Goal: Task Accomplishment & Management: Manage account settings

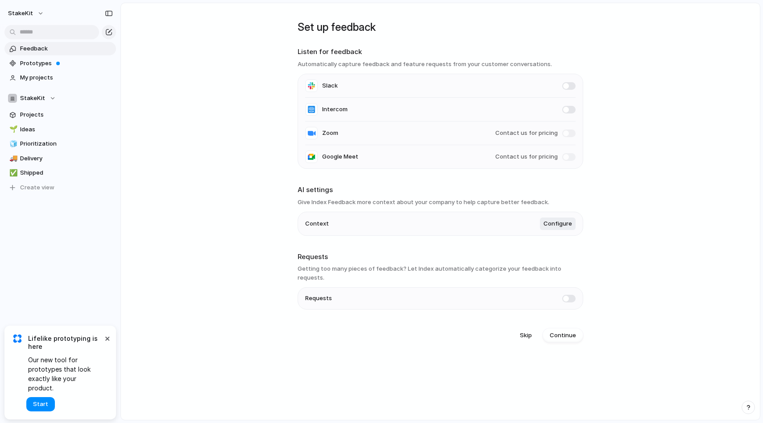
click at [676, 109] on main "Set up feedback Listen for feedback Automatically capture feedback and feature …" at bounding box center [440, 211] width 640 height 417
click at [104, 343] on button "×" at bounding box center [107, 337] width 11 height 11
click at [53, 115] on span "Projects" at bounding box center [66, 114] width 93 height 9
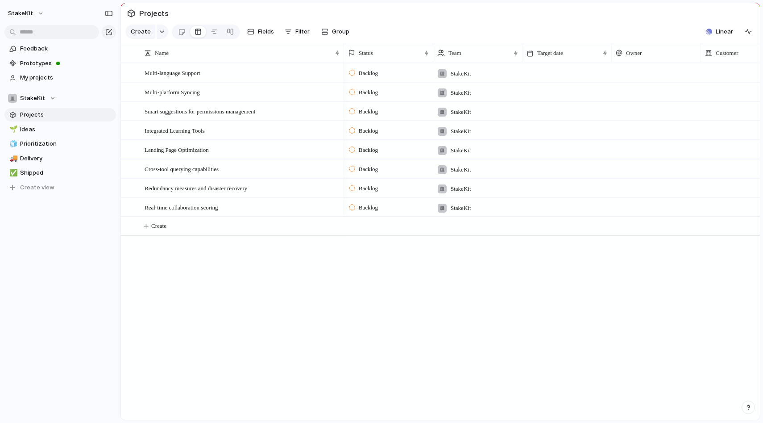
click at [307, 318] on div "Multi-language Support Multi-platform Syncing Smart suggestions for permissions…" at bounding box center [440, 241] width 639 height 357
click at [46, 98] on div "StakeKit" at bounding box center [32, 98] width 48 height 9
click at [54, 146] on li "⚡ Yieldxyz" at bounding box center [46, 149] width 73 height 15
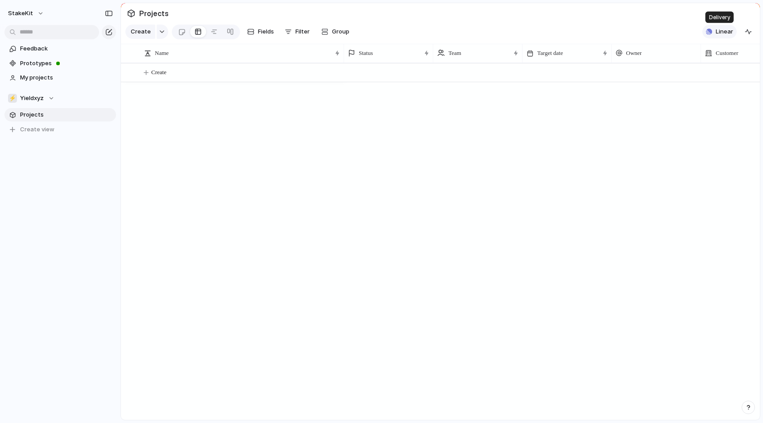
click at [730, 30] on span "Linear" at bounding box center [724, 31] width 17 height 9
click at [630, 15] on div "Projects 0 Add all ✅️ In sync with Linear Show Linear field in view" at bounding box center [381, 211] width 763 height 423
click at [46, 101] on div "⚡ Yieldxyz" at bounding box center [31, 98] width 46 height 9
click at [43, 133] on span "StakeKit" at bounding box center [40, 134] width 25 height 9
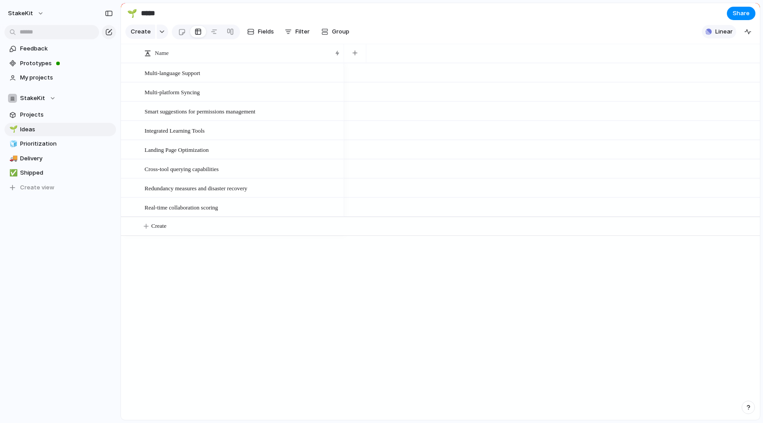
click at [730, 33] on span "Linear" at bounding box center [723, 31] width 17 height 9
drag, startPoint x: 646, startPoint y: 107, endPoint x: 550, endPoint y: 13, distance: 133.8
click at [646, 107] on span "✅️" at bounding box center [645, 110] width 16 height 19
click at [408, 11] on div "Projects 0 Initiatives 0 Add all ✅️ In sync with Linear Show Linear field in vi…" at bounding box center [381, 211] width 763 height 423
click at [45, 140] on span "Prioritization" at bounding box center [66, 143] width 93 height 9
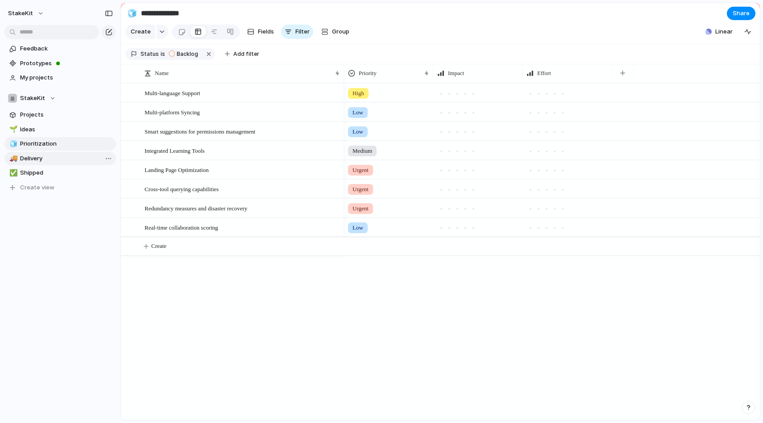
click at [51, 160] on span "Delivery" at bounding box center [66, 158] width 93 height 9
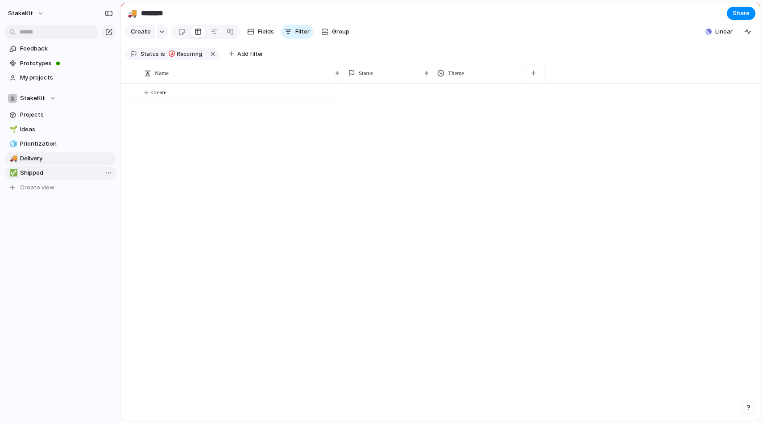
click at [47, 174] on span "Shipped" at bounding box center [66, 172] width 93 height 9
type input "*******"
click at [47, 72] on link "My projects" at bounding box center [60, 77] width 112 height 13
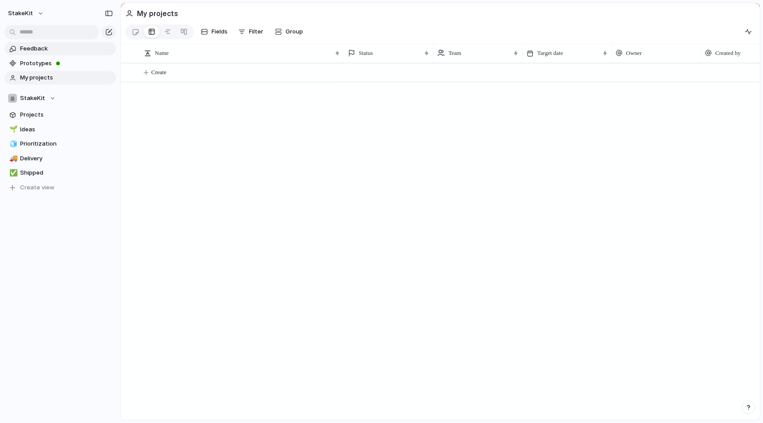
click at [47, 50] on span "Feedback" at bounding box center [66, 48] width 93 height 9
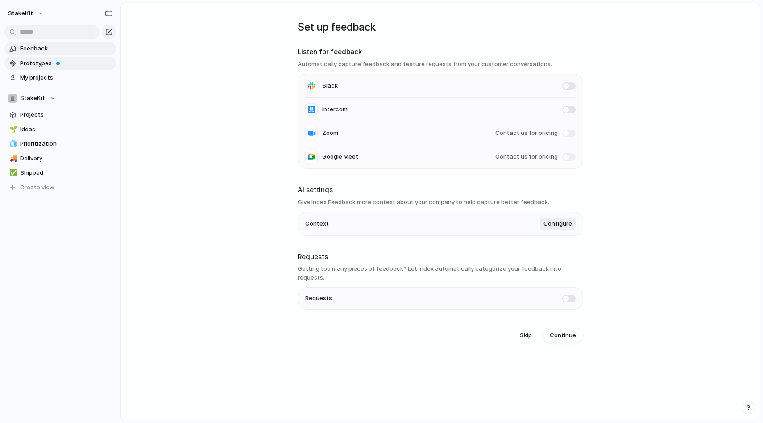
click at [45, 64] on span "Prototypes" at bounding box center [66, 63] width 93 height 9
click at [26, 229] on div "Feedback Prototypes My projects StakeKit Projects 🌱 Ideas 🧊 Prioritization 🚚 De…" at bounding box center [60, 133] width 120 height 266
click at [21, 186] on span "Create view" at bounding box center [37, 187] width 34 height 9
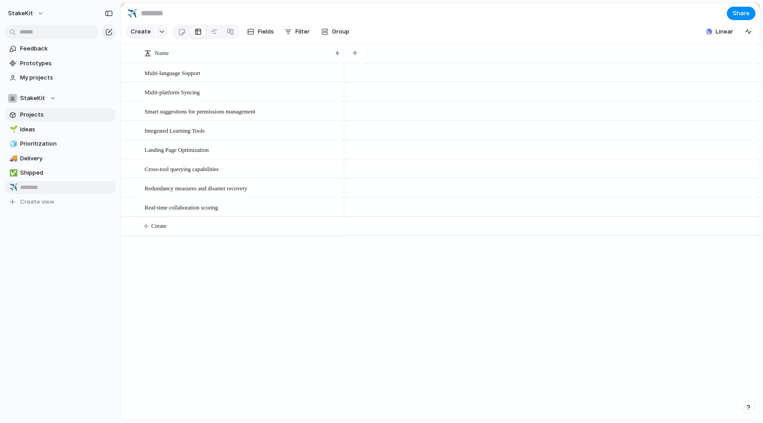
click at [47, 116] on span "Projects" at bounding box center [66, 114] width 93 height 9
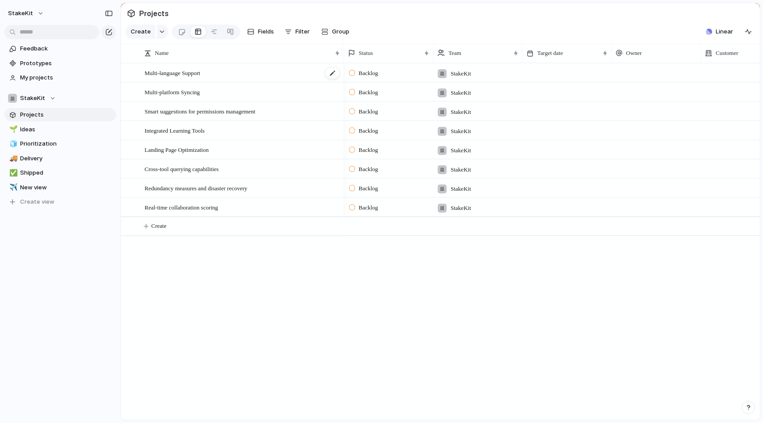
click at [198, 75] on span "Multi-language Support" at bounding box center [173, 72] width 56 height 10
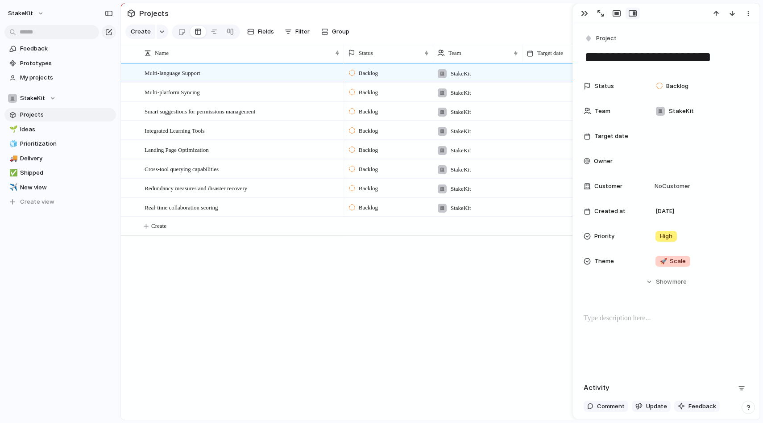
drag, startPoint x: 411, startPoint y: 366, endPoint x: 390, endPoint y: 365, distance: 21.0
click at [411, 366] on div "Backlog StakeKit [DATE] Backlog StakeKit [DATE] Backlog StakeKit [DATE] Backlog…" at bounding box center [552, 241] width 416 height 357
click at [443, 307] on div "Backlog StakeKit [DATE] Backlog StakeKit [DATE] Backlog StakeKit [DATE] Backlog…" at bounding box center [552, 241] width 416 height 357
click at [583, 14] on div "button" at bounding box center [584, 13] width 7 height 7
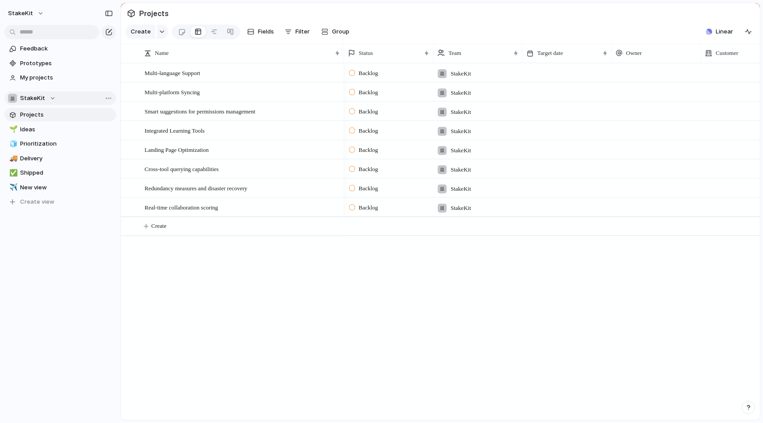
click at [41, 98] on span "StakeKit" at bounding box center [32, 98] width 25 height 9
click at [53, 153] on li "⚡ Yieldxyz" at bounding box center [46, 149] width 73 height 15
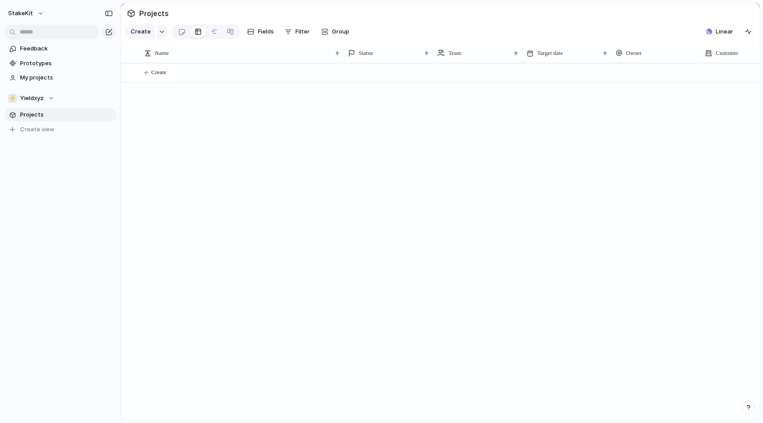
click at [295, 189] on div "Create" at bounding box center [440, 241] width 639 height 357
click at [109, 15] on div "button" at bounding box center [109, 13] width 8 height 6
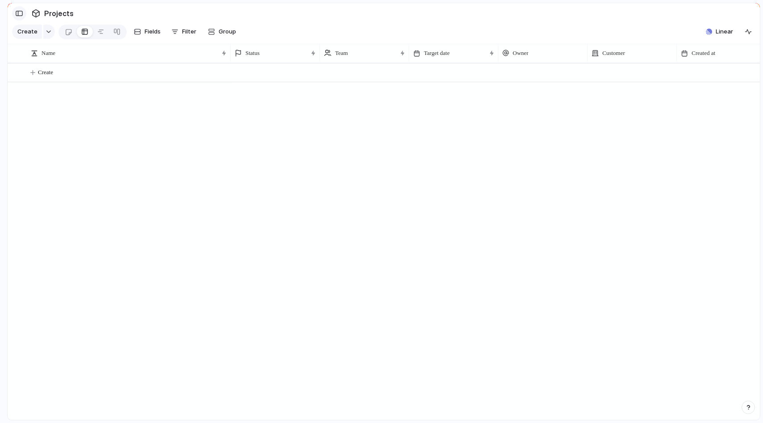
click at [18, 14] on div "button" at bounding box center [19, 13] width 8 height 6
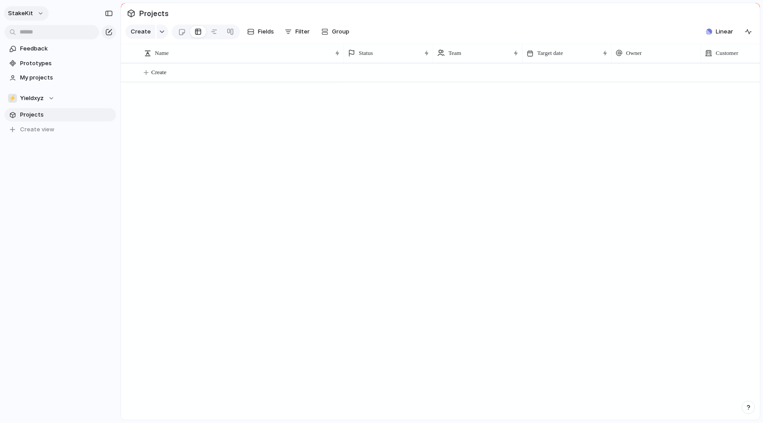
click at [44, 12] on button "StakeKit" at bounding box center [26, 13] width 45 height 14
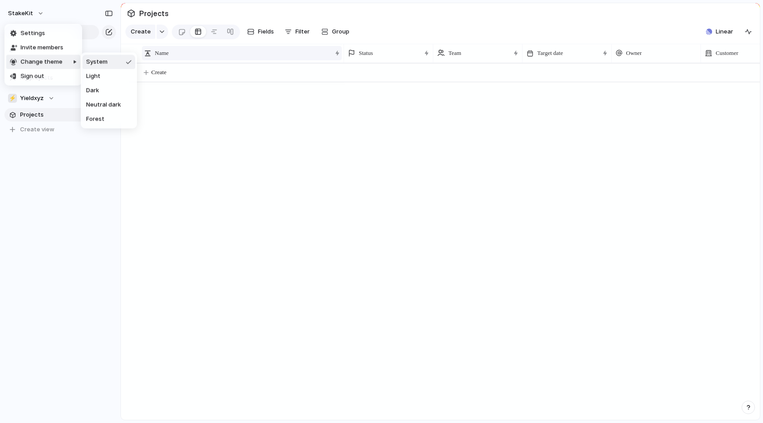
drag, startPoint x: 359, startPoint y: 245, endPoint x: 337, endPoint y: 58, distance: 187.4
click at [361, 238] on div "Settings Invite members Change theme Sign out" at bounding box center [381, 211] width 763 height 423
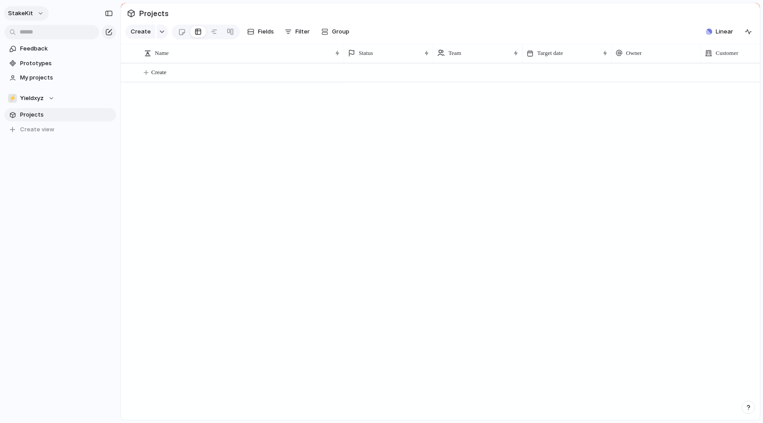
click at [35, 15] on button "StakeKit" at bounding box center [26, 13] width 45 height 14
click at [48, 29] on li "Settings" at bounding box center [43, 33] width 74 height 14
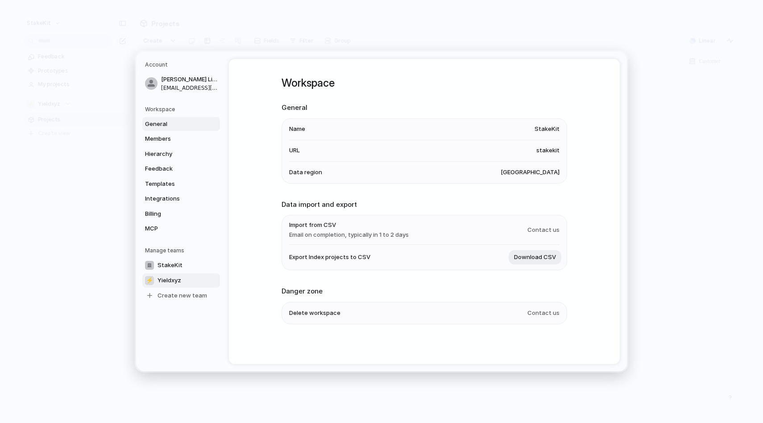
click at [174, 282] on span "Yieldxyz" at bounding box center [170, 280] width 24 height 9
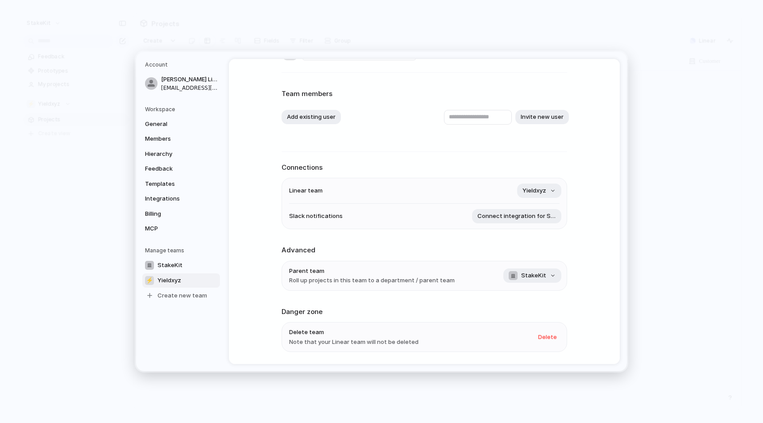
scroll to position [60, 0]
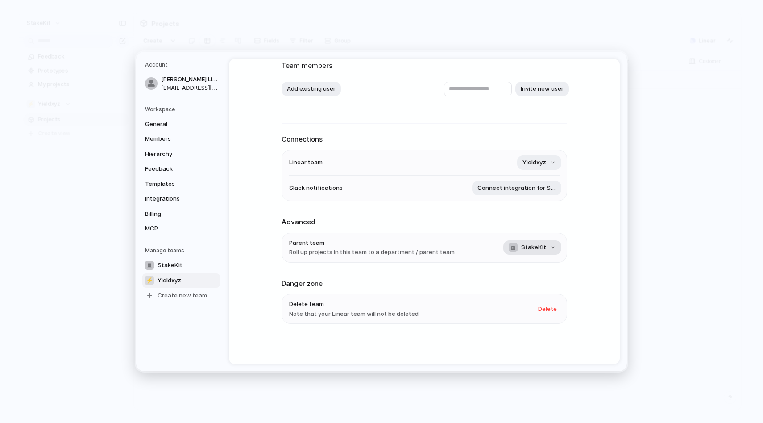
click at [550, 253] on button "StakeKit" at bounding box center [532, 247] width 58 height 14
click at [608, 265] on div "No team StakeKit" at bounding box center [381, 211] width 763 height 423
click at [171, 121] on span "General" at bounding box center [173, 124] width 57 height 9
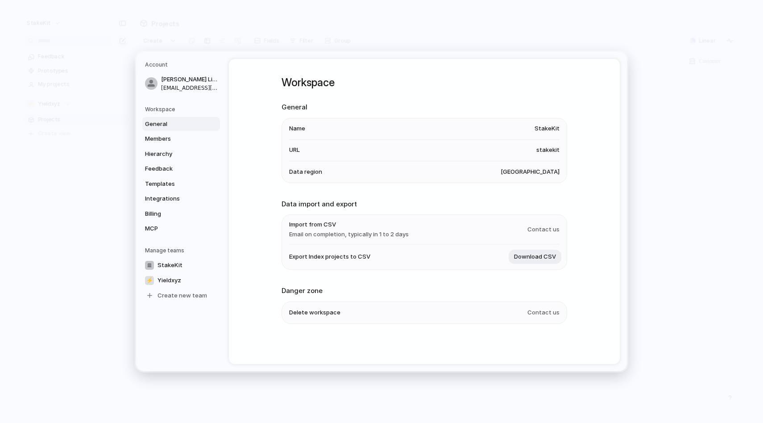
scroll to position [2, 0]
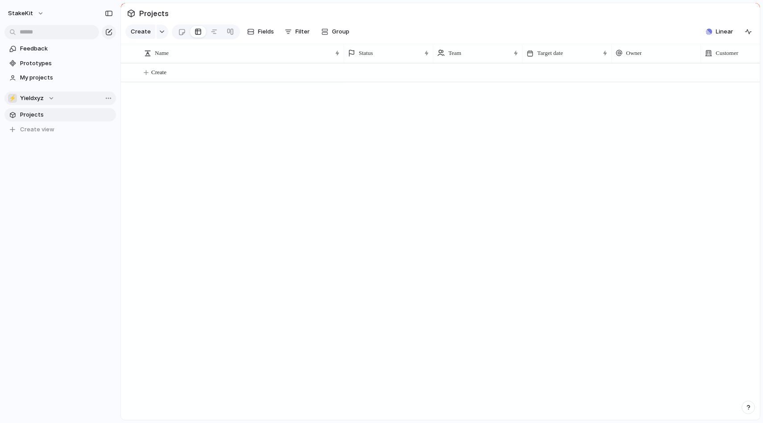
click at [42, 103] on button "⚡ Yieldxyz" at bounding box center [60, 97] width 112 height 13
click at [259, 162] on div "StakeKit ⚡ Yieldxyz Create new team" at bounding box center [381, 211] width 763 height 423
click at [752, 32] on button "button" at bounding box center [748, 32] width 14 height 14
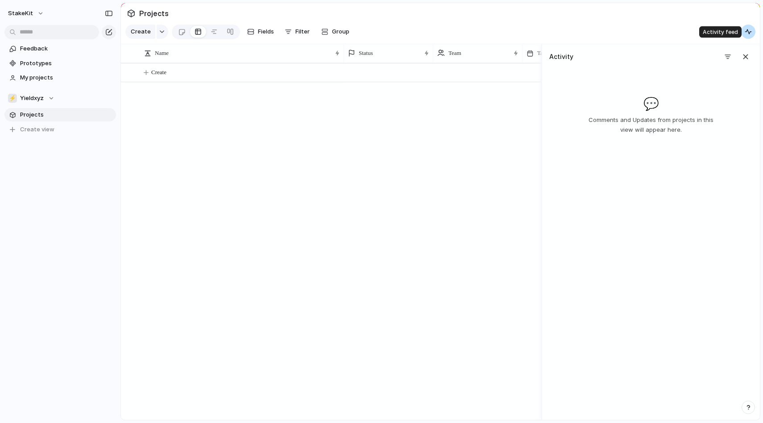
click at [752, 32] on button "button" at bounding box center [748, 32] width 14 height 14
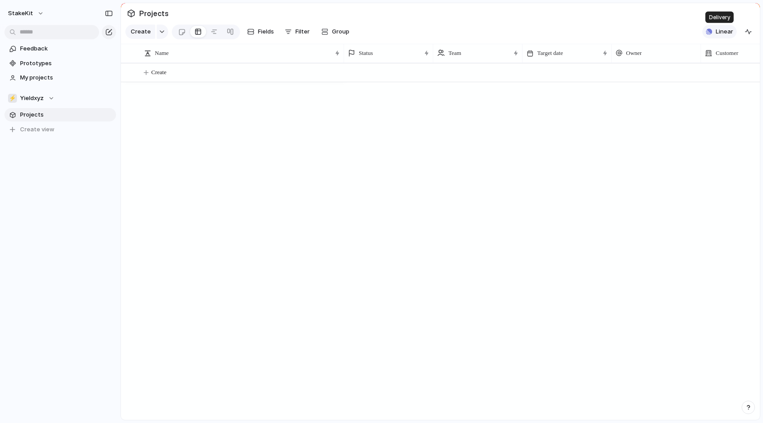
click at [732, 32] on span "Linear" at bounding box center [724, 31] width 17 height 9
click at [572, 9] on div "Projects 0 Add all ✅️ In sync with Linear Show Linear field in view" at bounding box center [381, 211] width 763 height 423
click at [147, 120] on span "Team settings" at bounding box center [134, 116] width 41 height 9
click at [33, 17] on button "StakeKit" at bounding box center [26, 13] width 45 height 14
drag, startPoint x: 188, startPoint y: 219, endPoint x: 138, endPoint y: 190, distance: 58.0
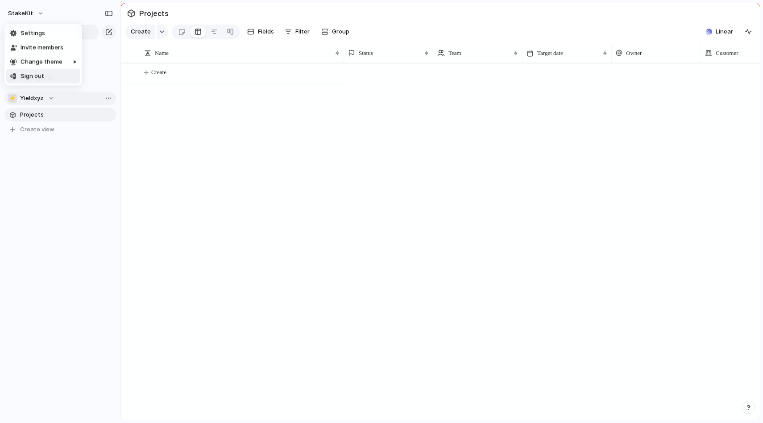
click at [178, 216] on div "Settings Invite members Change theme Sign out" at bounding box center [381, 211] width 763 height 423
click at [51, 100] on div "⚡ Yieldxyz" at bounding box center [31, 98] width 46 height 9
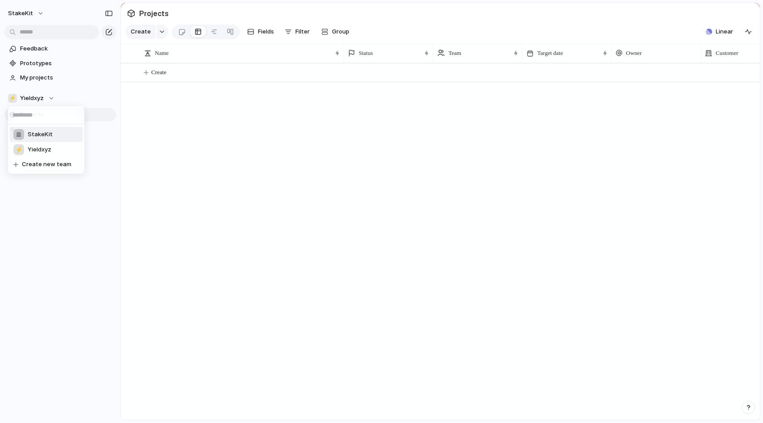
click at [54, 137] on li "StakeKit" at bounding box center [46, 134] width 73 height 15
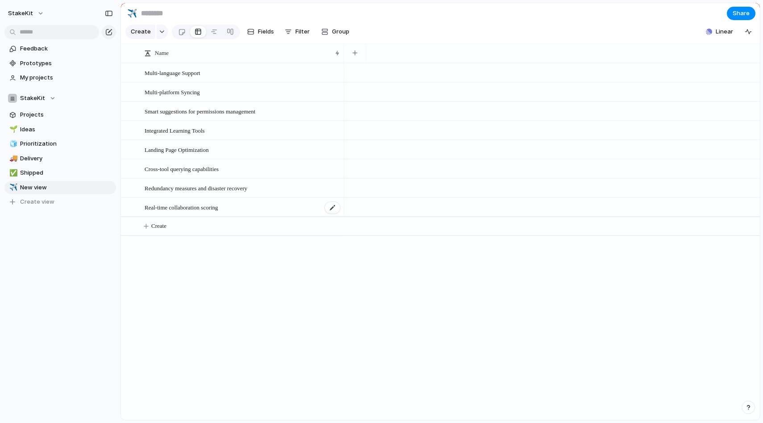
click at [218, 208] on span "Real-time collaboration scoring" at bounding box center [182, 207] width 74 height 10
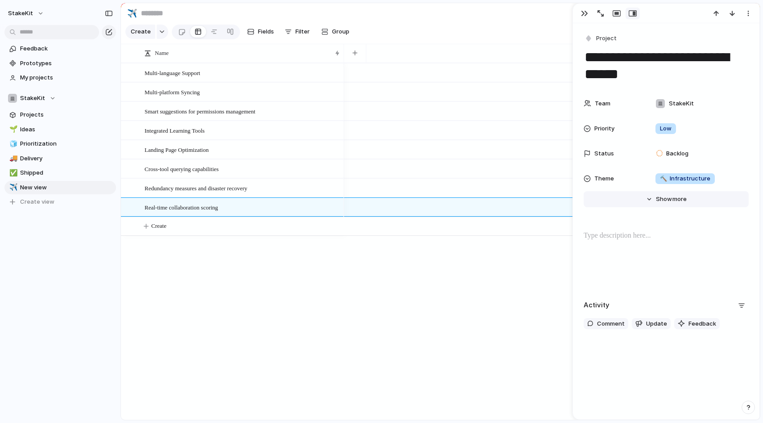
click at [655, 200] on button "Hide Show more" at bounding box center [666, 199] width 165 height 16
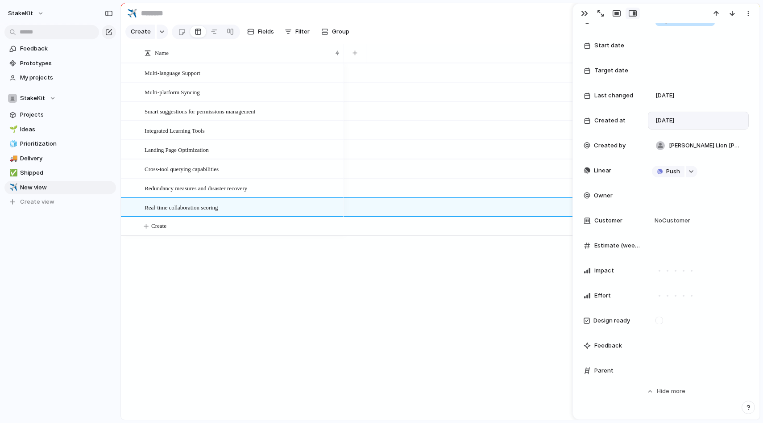
scroll to position [158, 0]
